Goal: Information Seeking & Learning: Learn about a topic

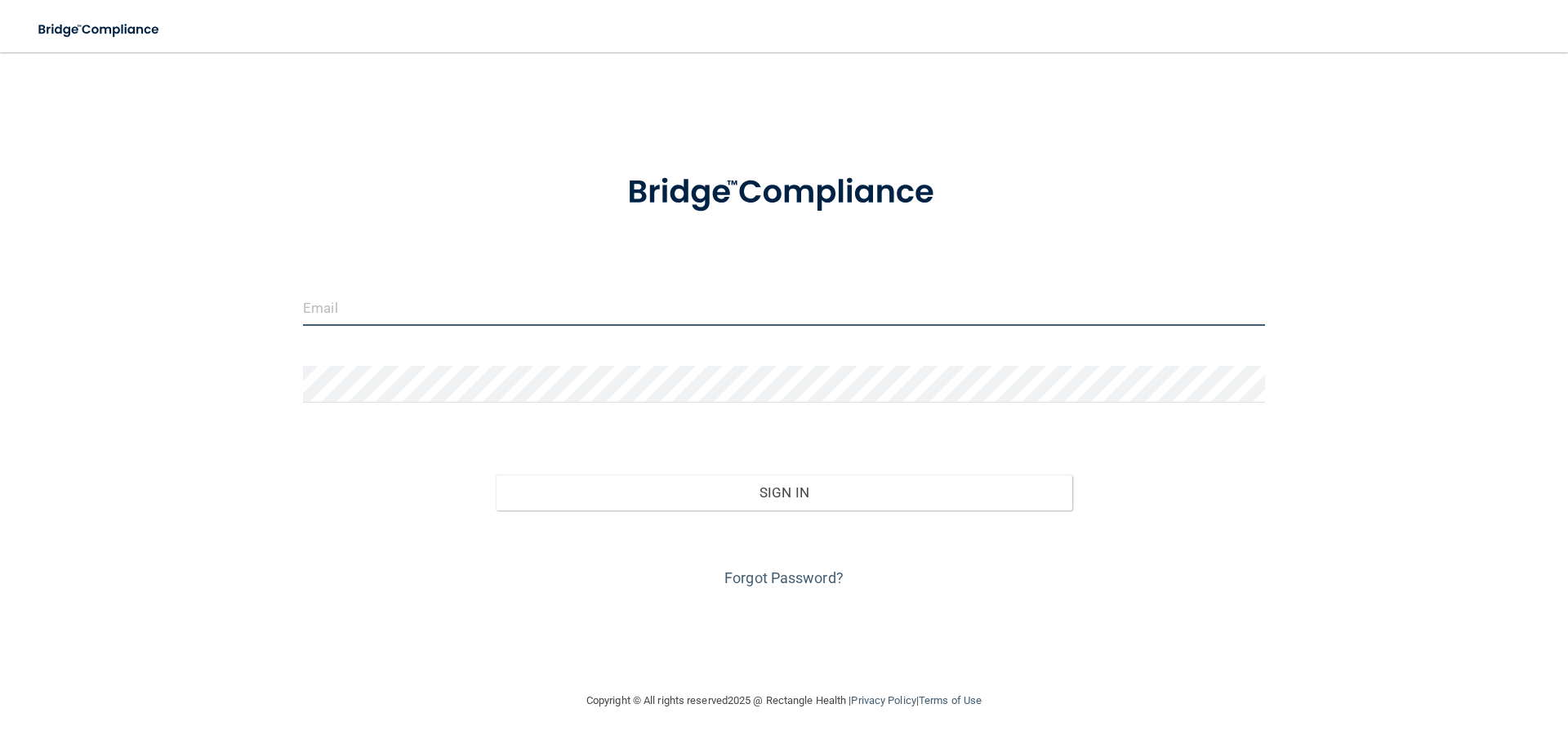
click at [381, 315] on input "email" at bounding box center [784, 307] width 962 height 37
type input "[EMAIL_ADDRESS][DOMAIN_NAME]"
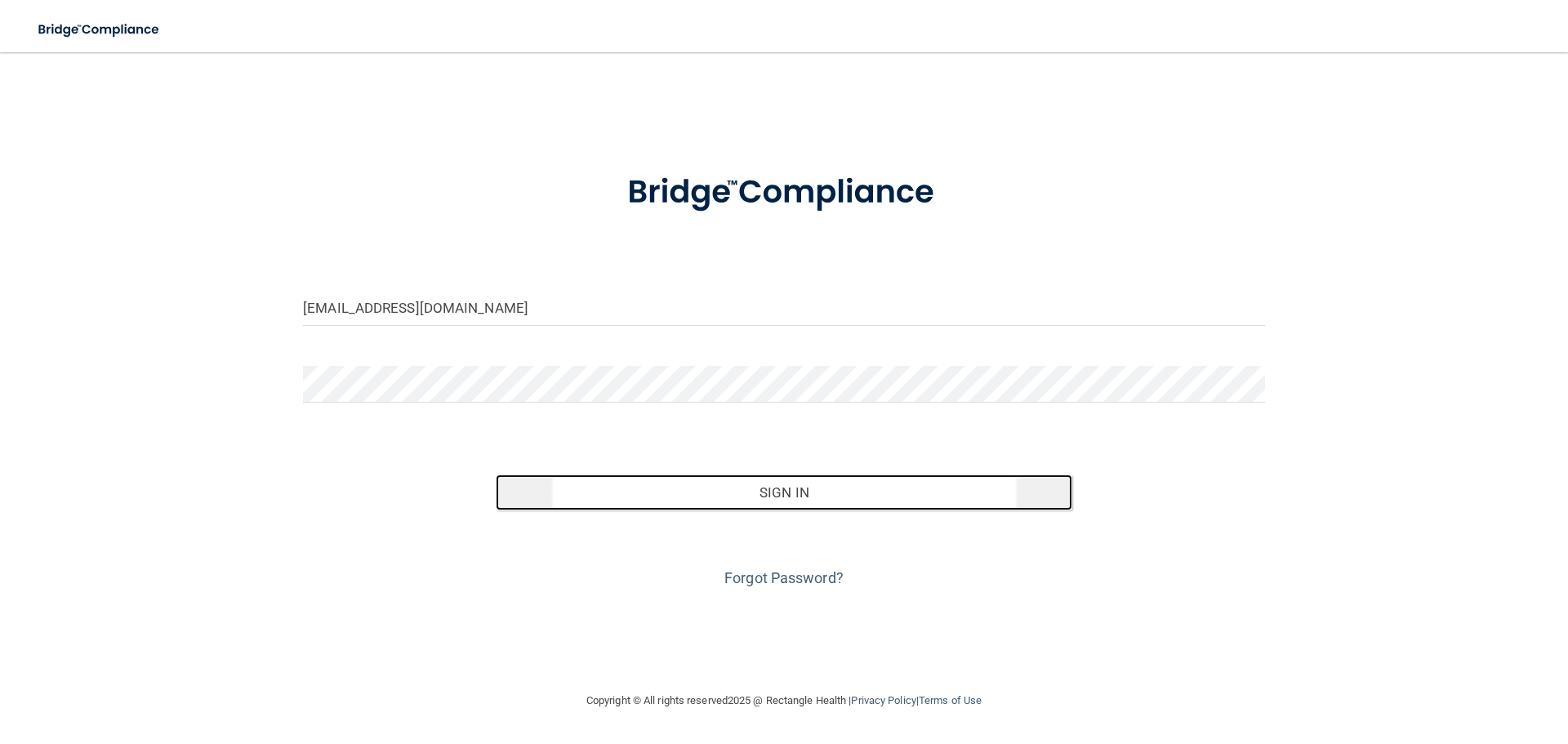
click at [682, 482] on button "Sign In" at bounding box center [784, 493] width 577 height 36
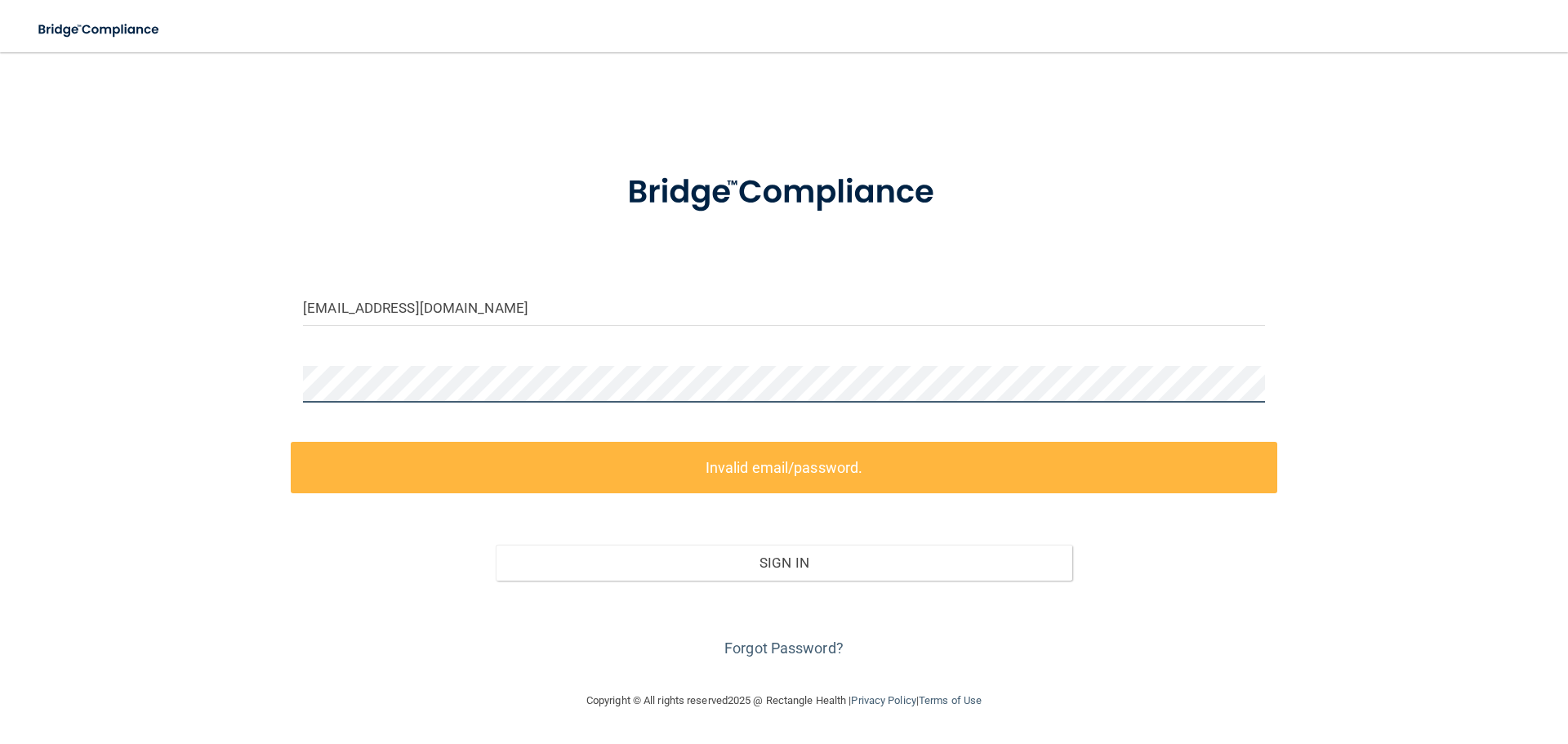
click at [234, 380] on div "[EMAIL_ADDRESS][DOMAIN_NAME] Invalid email/password. You don't have permission …" at bounding box center [784, 371] width 1503 height 606
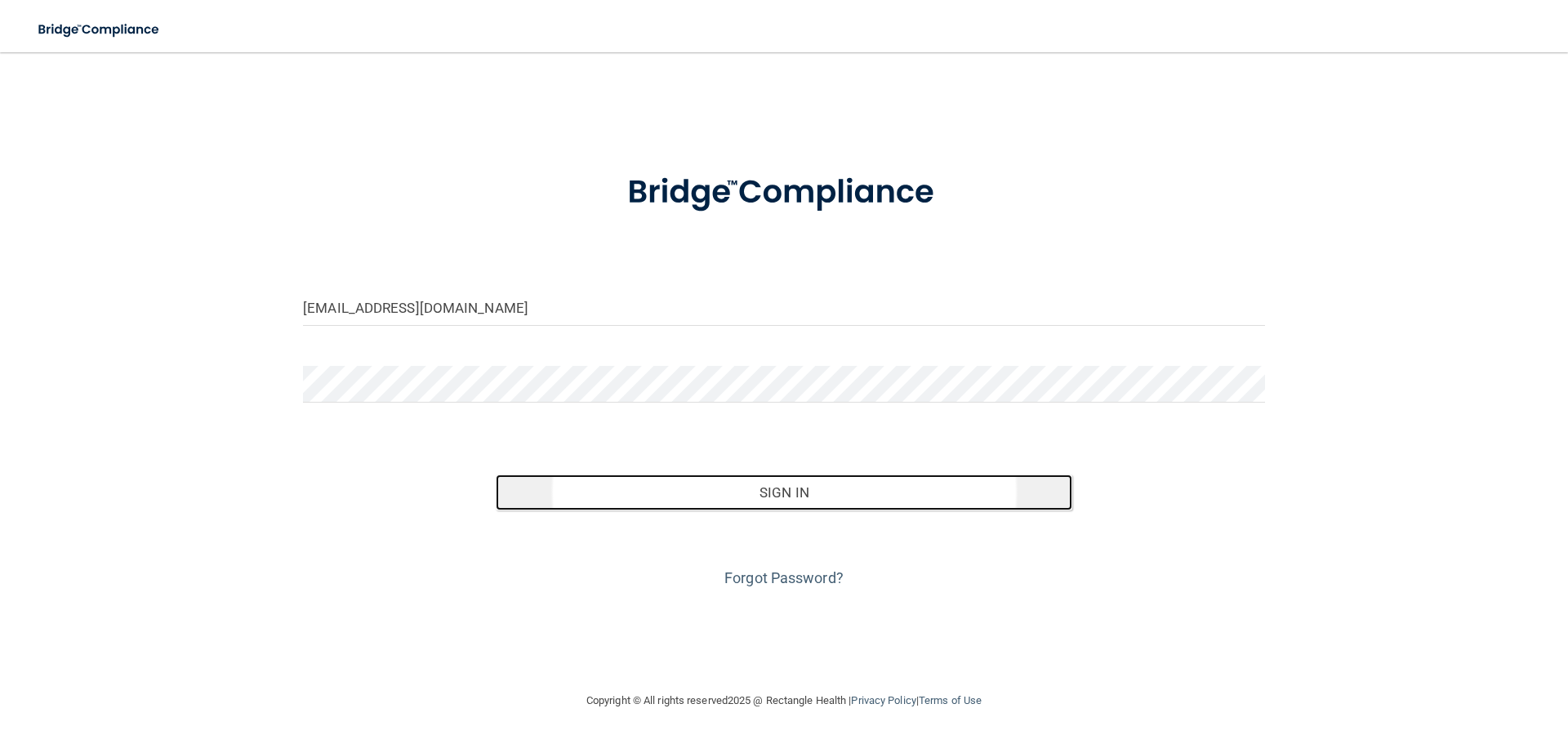
click at [608, 505] on button "Sign In" at bounding box center [784, 493] width 577 height 36
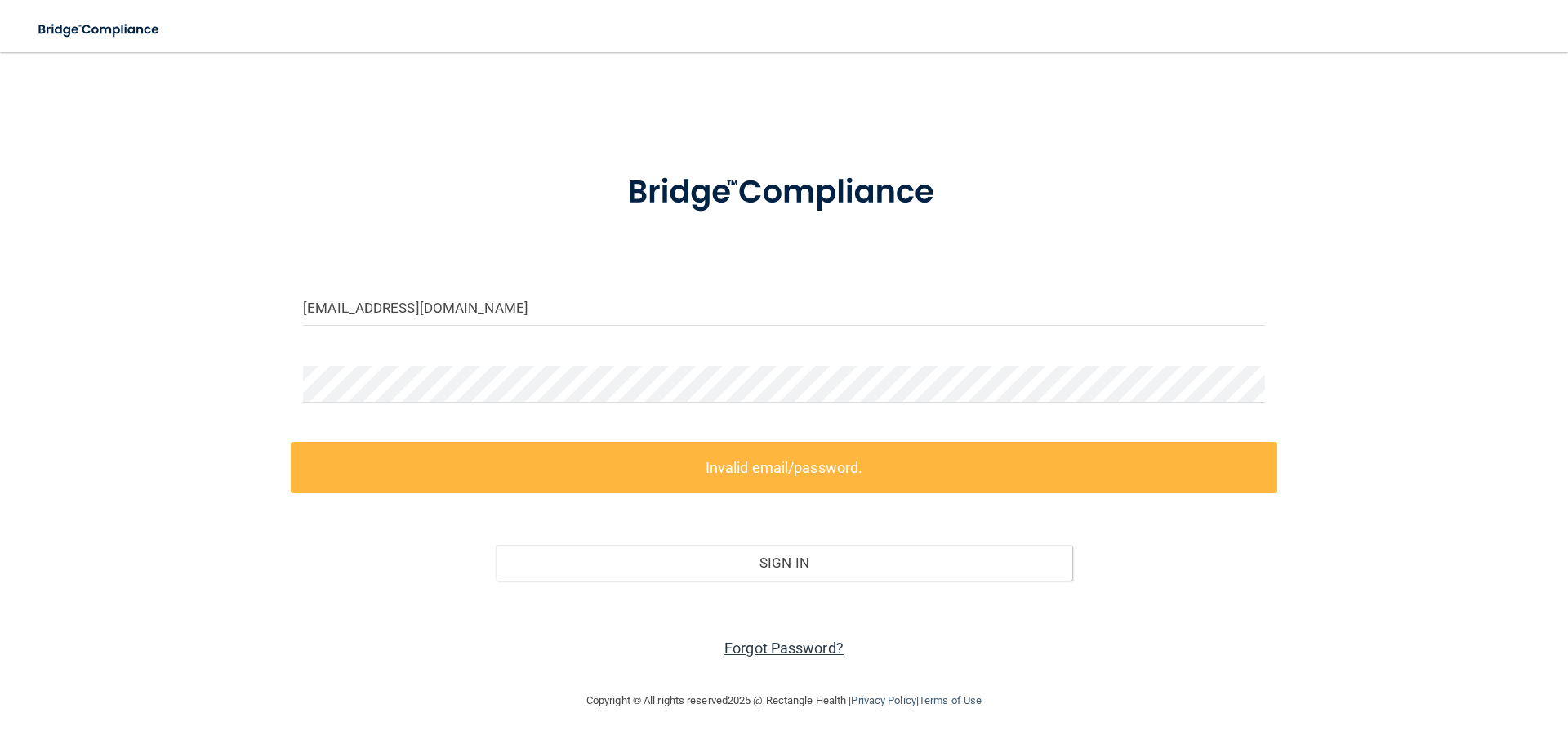
click at [766, 652] on link "Forgot Password?" at bounding box center [784, 648] width 120 height 17
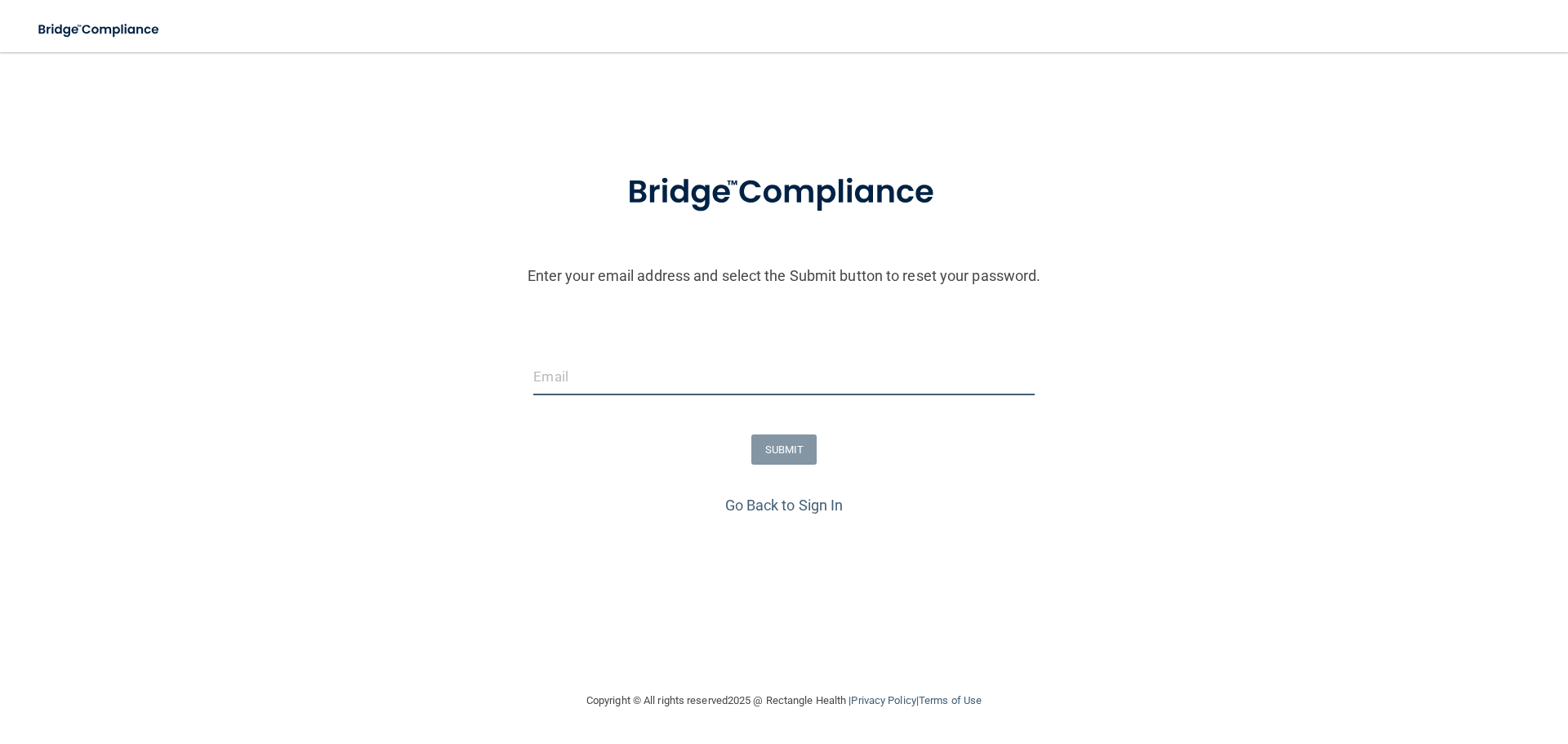
click at [581, 387] on input "email" at bounding box center [784, 377] width 501 height 37
type input "[EMAIL_ADDRESS][DOMAIN_NAME]"
click at [784, 443] on button "SUBMIT" at bounding box center [784, 449] width 66 height 30
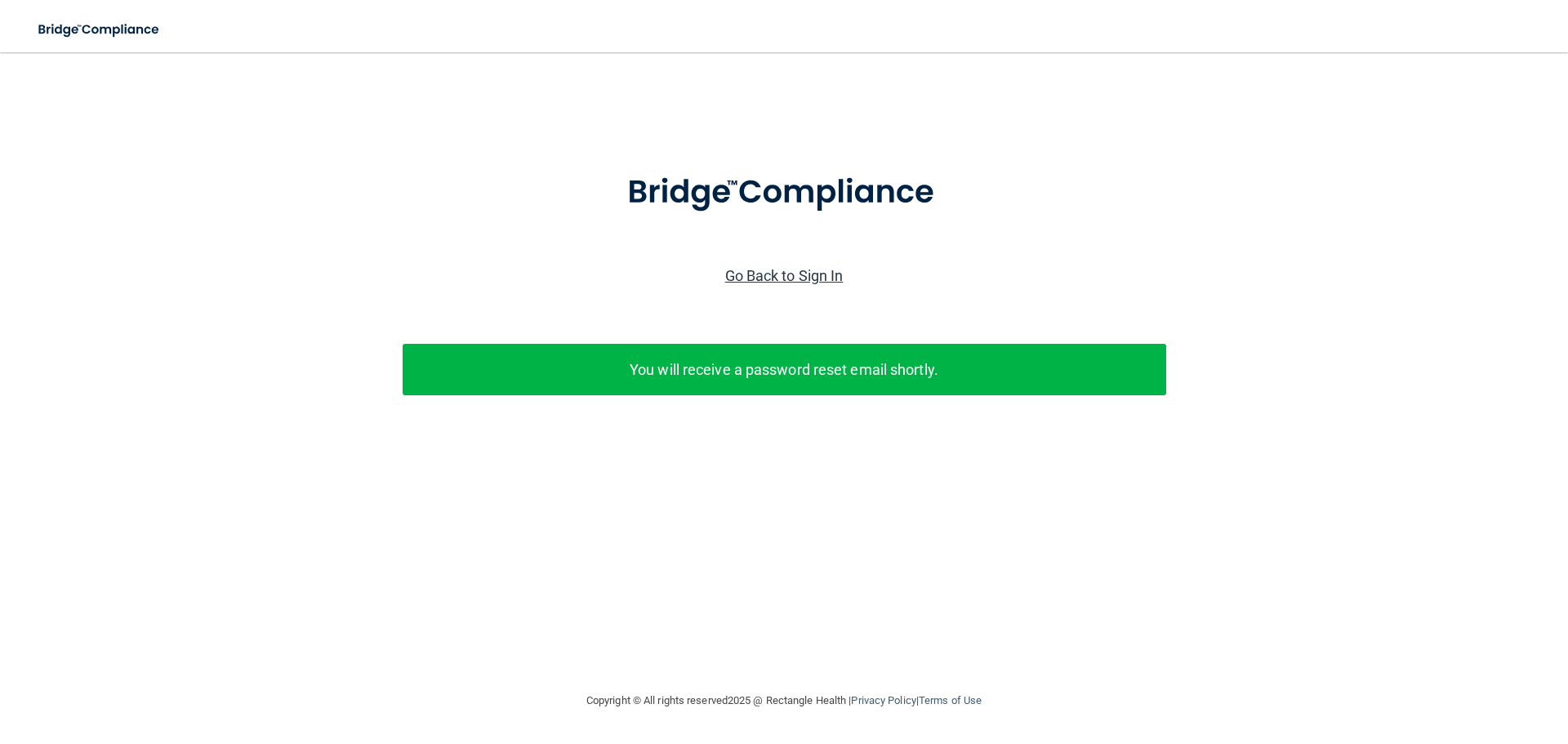
click at [801, 278] on link "Go Back to Sign In" at bounding box center [784, 276] width 119 height 17
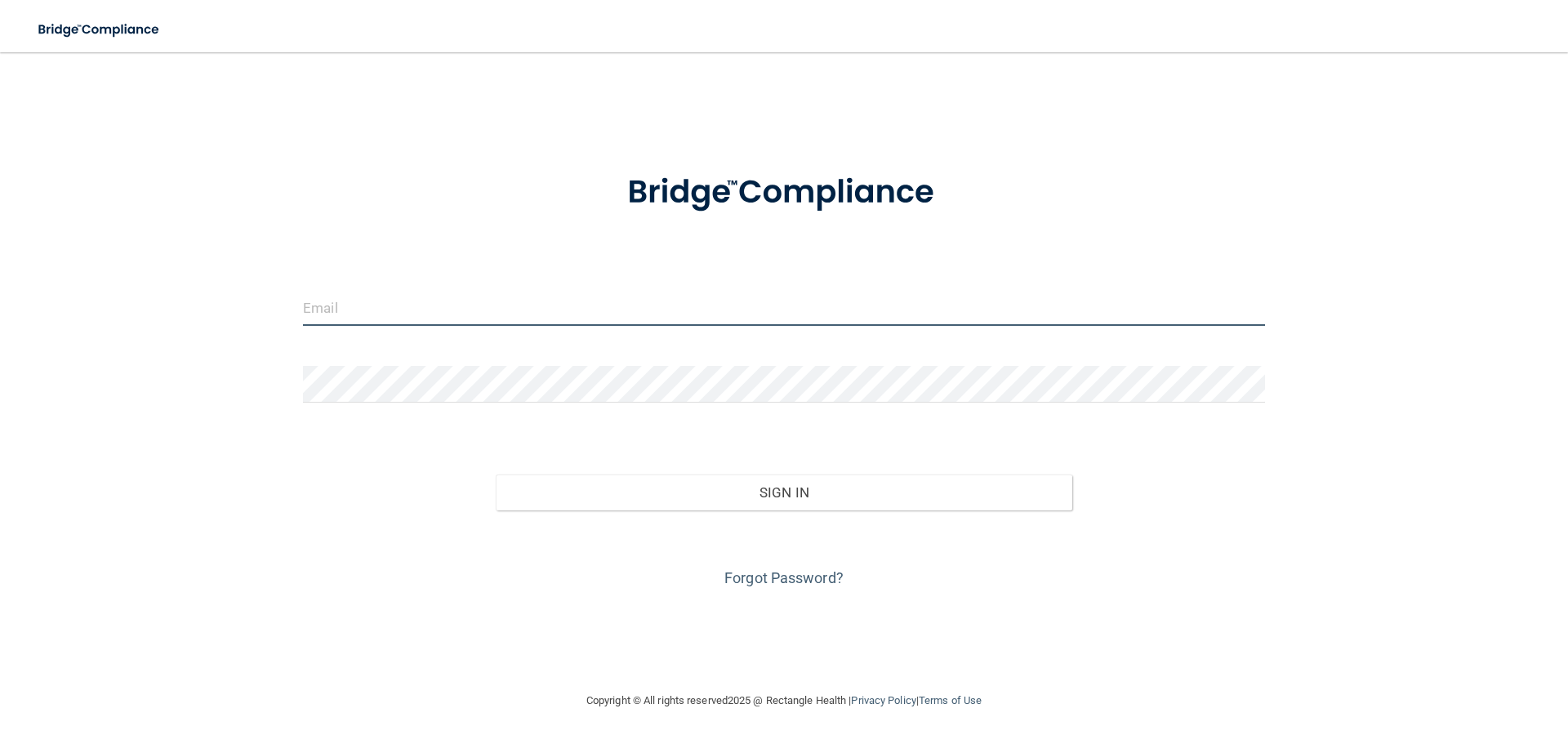
click at [440, 303] on input "email" at bounding box center [784, 307] width 962 height 37
type input "[EMAIL_ADDRESS][DOMAIN_NAME]"
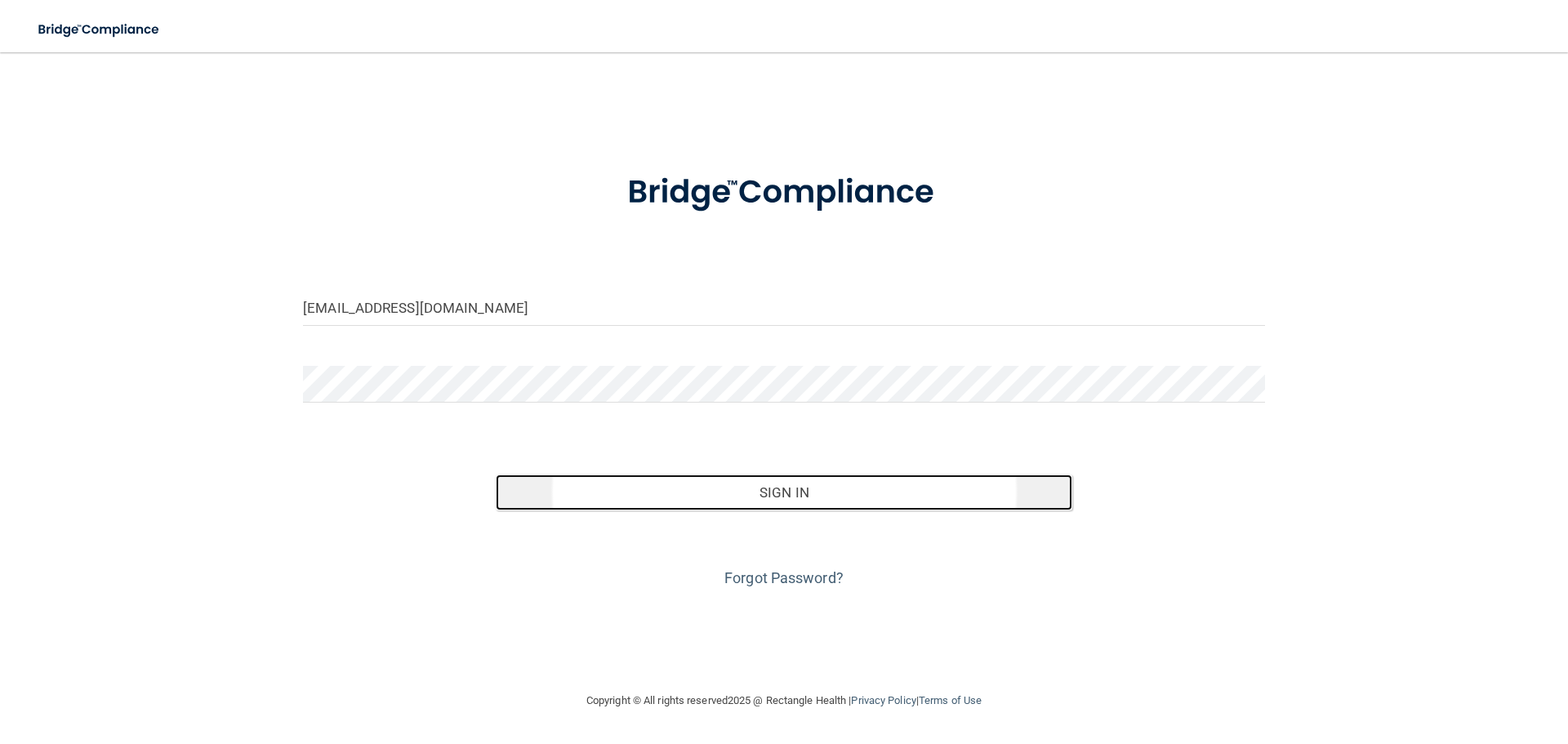
click at [576, 504] on button "Sign In" at bounding box center [784, 493] width 577 height 36
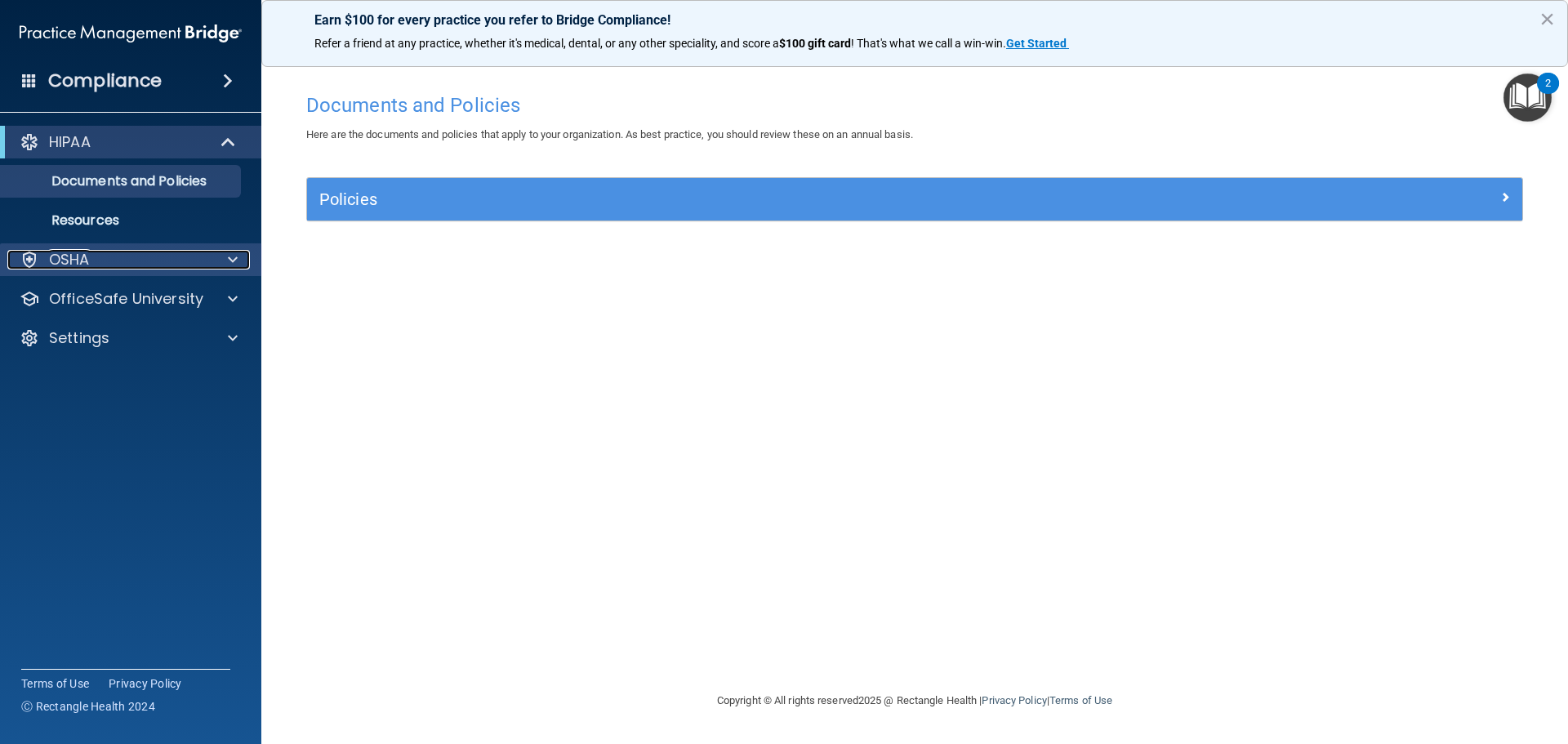
click at [236, 257] on span at bounding box center [233, 259] width 9 height 20
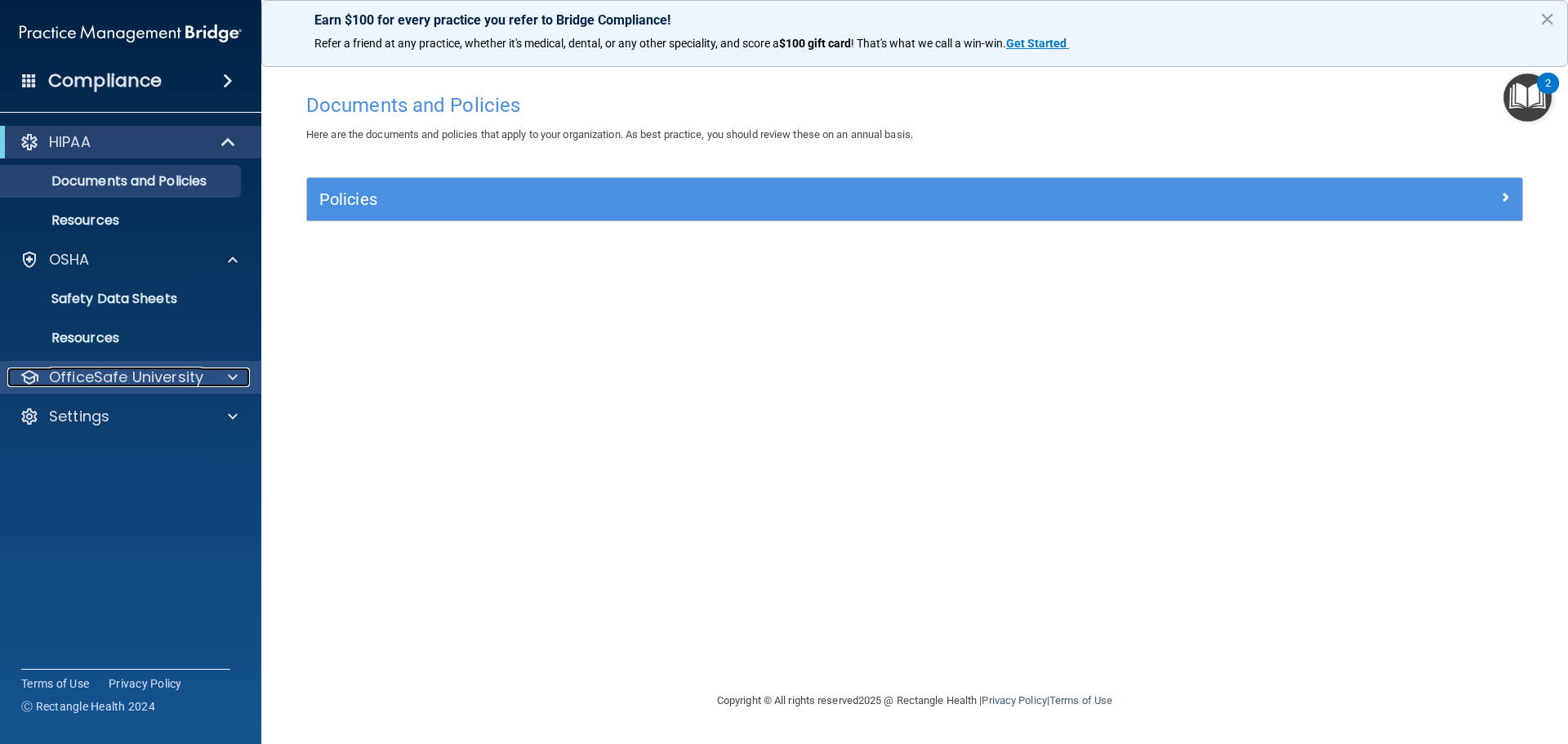
click at [235, 380] on span at bounding box center [233, 377] width 9 height 20
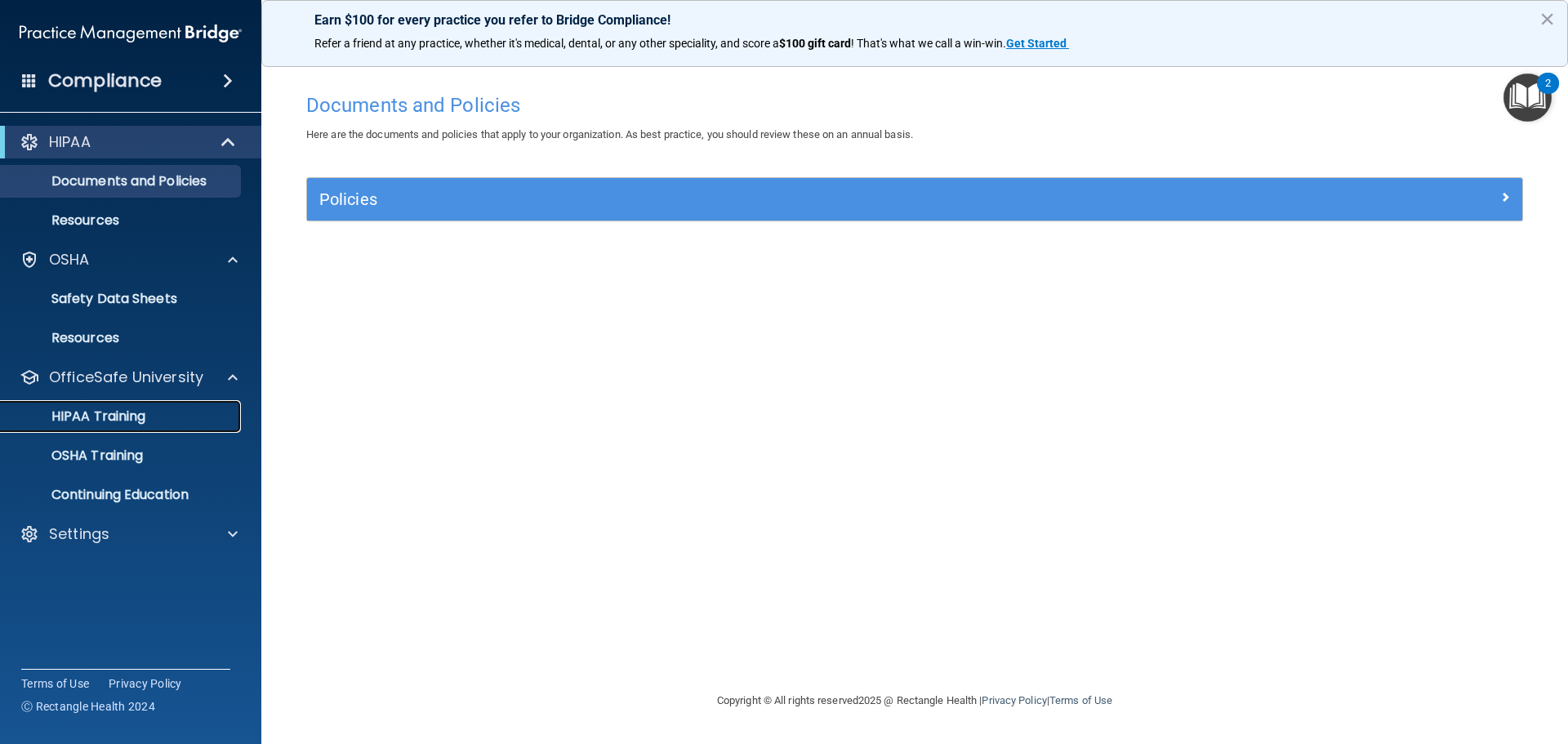
click at [115, 415] on p "HIPAA Training" at bounding box center [77, 416] width 135 height 16
